Goal: Register for event/course

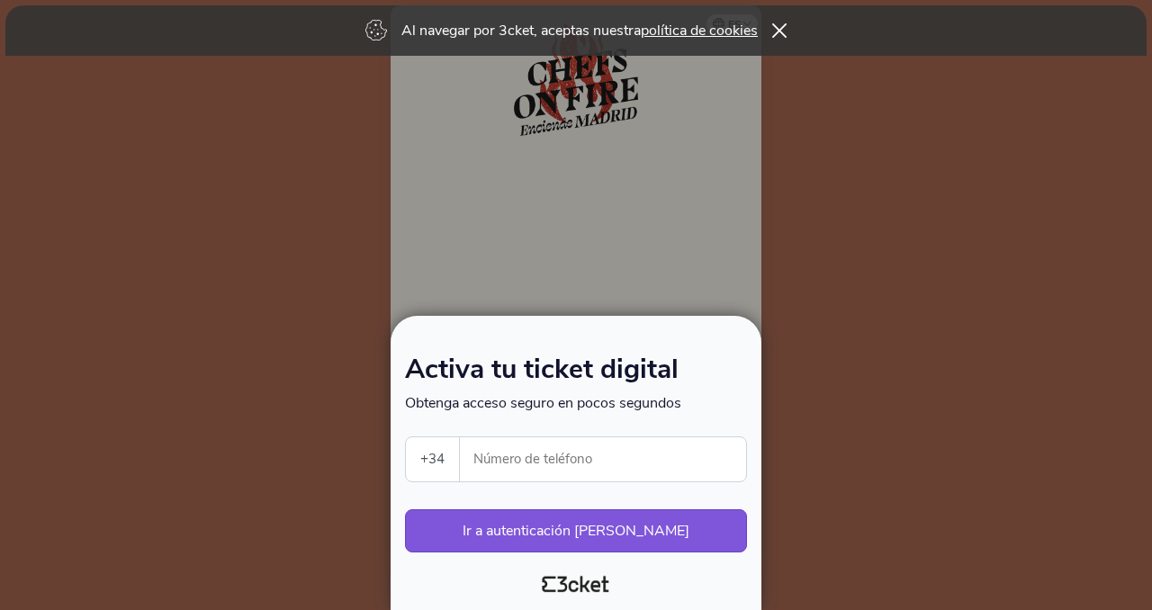
select select "34"
click at [590, 461] on input "Número de teléfono" at bounding box center [610, 459] width 272 height 44
type input "669040293"
click at [590, 535] on button "Ir a autenticación [PERSON_NAME]" at bounding box center [576, 530] width 342 height 43
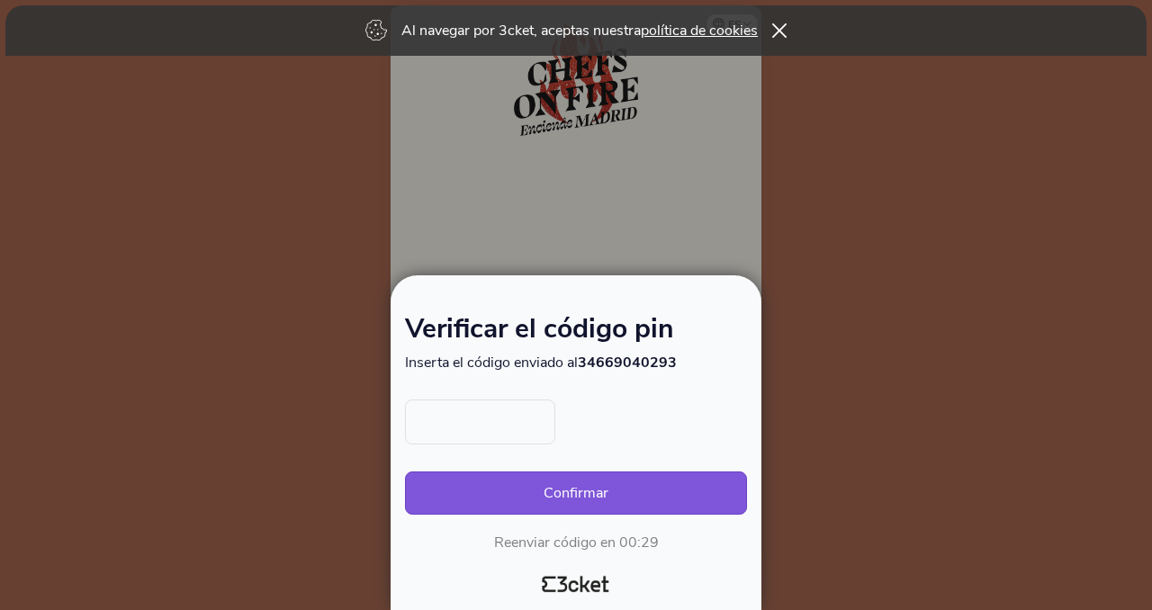
click at [460, 418] on input "text" at bounding box center [480, 422] width 150 height 45
type input "7115"
click at [571, 480] on button "Confirmar" at bounding box center [576, 493] width 342 height 43
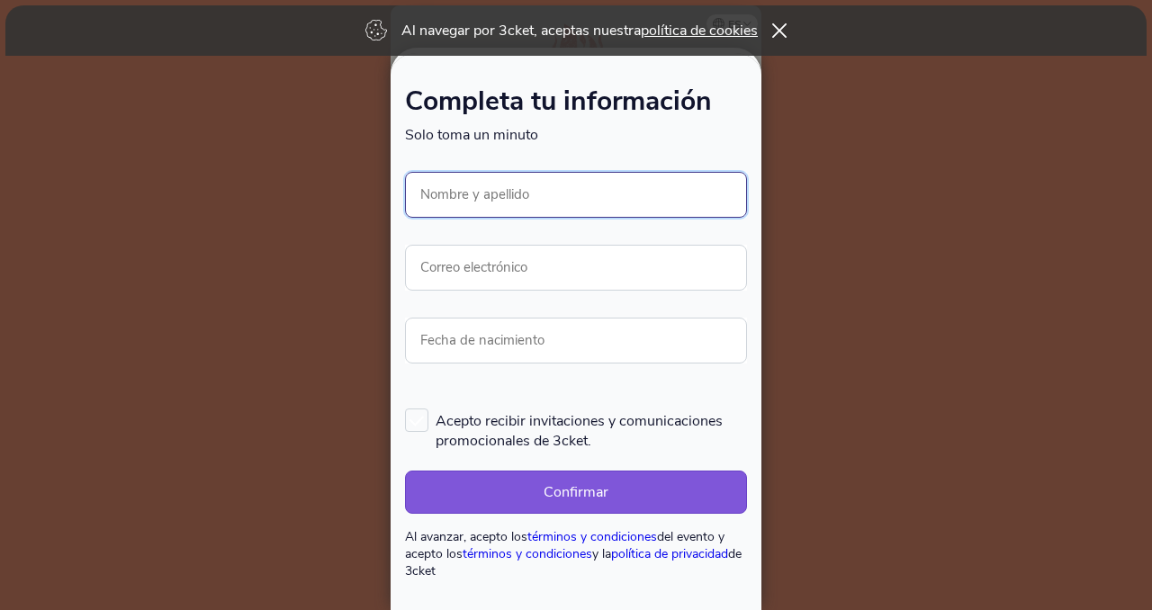
click at [559, 204] on input "Nombre y apellido" at bounding box center [576, 195] width 342 height 46
type input "[PERSON_NAME]"
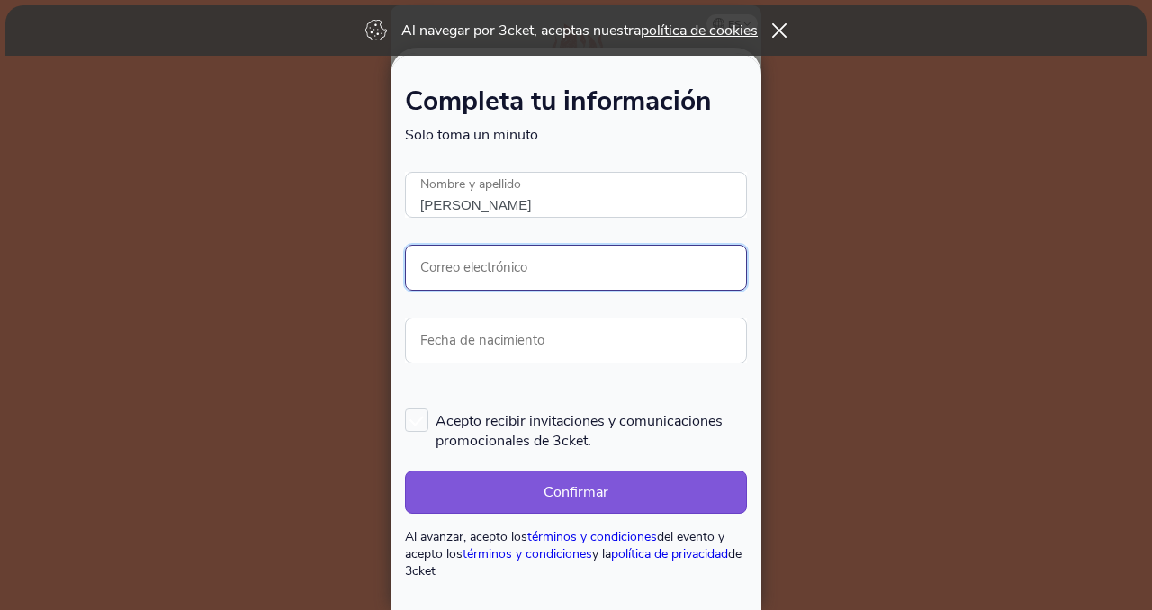
click at [464, 257] on input "Correo electrónico" at bounding box center [576, 268] width 342 height 46
type input "[EMAIL_ADDRESS][DOMAIN_NAME]"
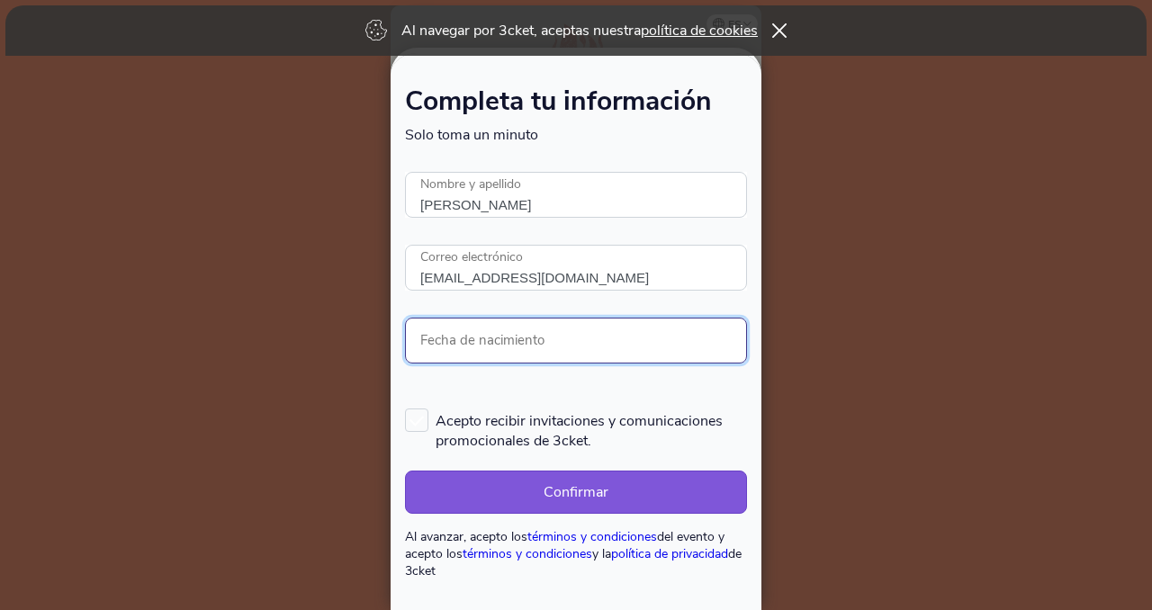
click at [473, 333] on input "Fecha de nacimiento" at bounding box center [576, 341] width 342 height 46
type input "[DATE]"
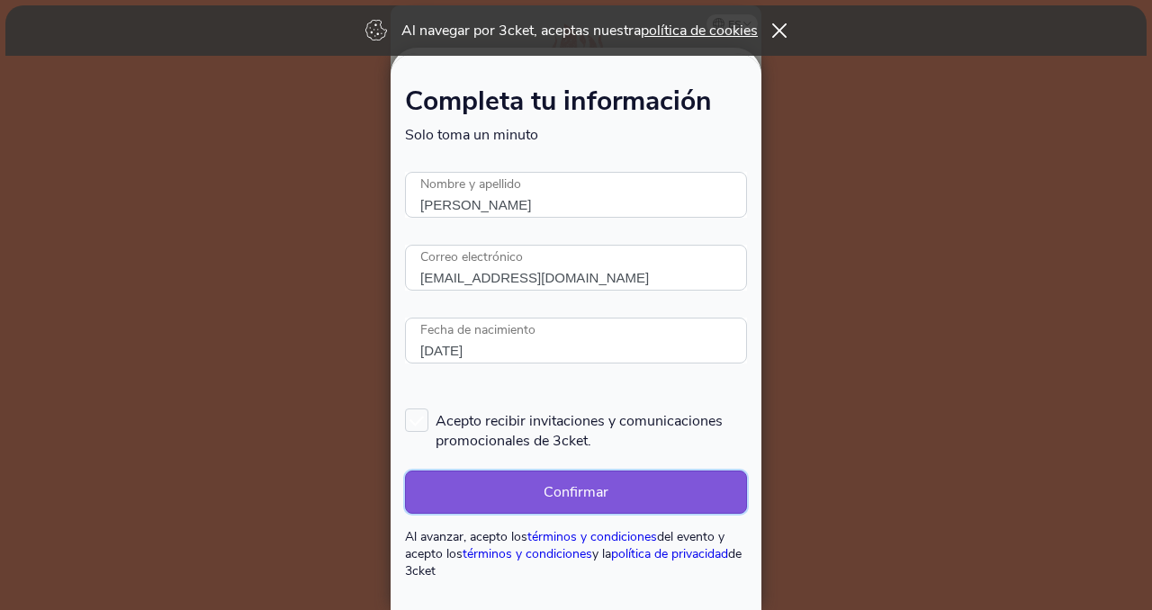
click at [554, 510] on button "Confirmar" at bounding box center [576, 492] width 342 height 43
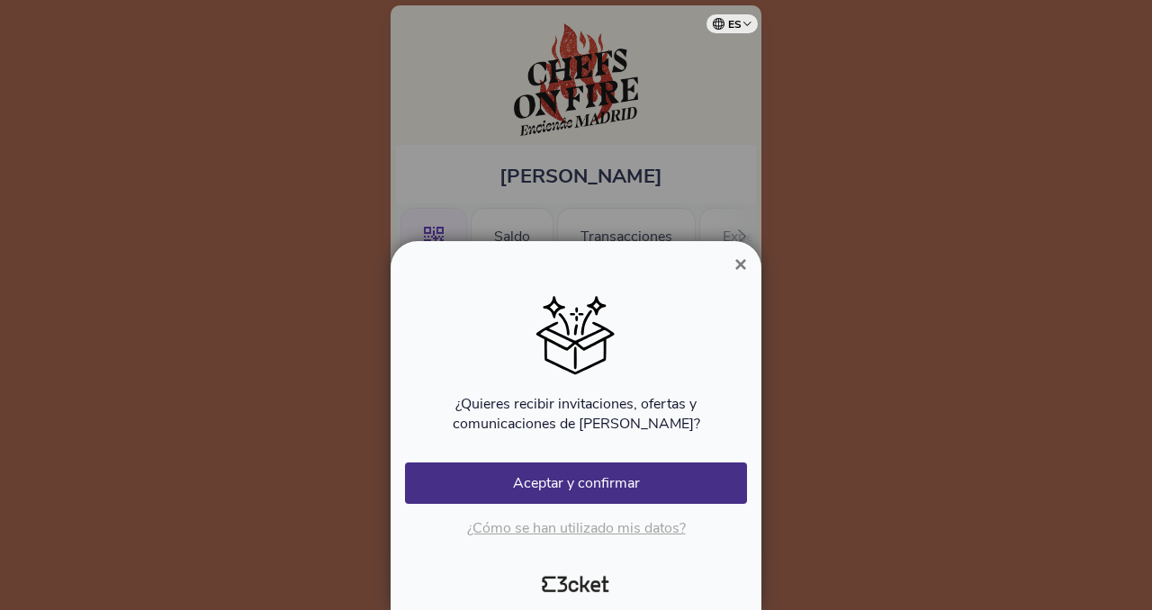
click at [739, 266] on span "×" at bounding box center [740, 264] width 13 height 24
